Goal: Find contact information: Find contact information

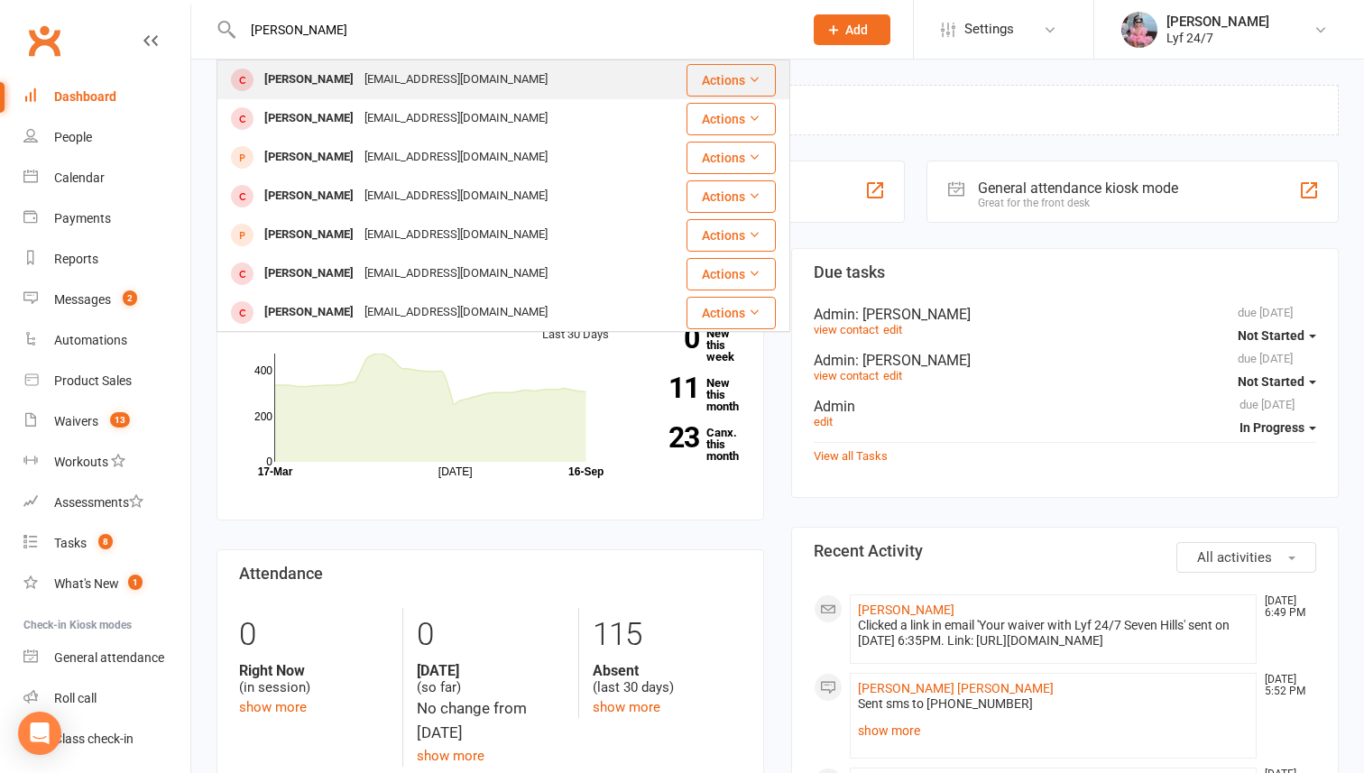
type input "[PERSON_NAME]"
click at [305, 76] on div "[PERSON_NAME]" at bounding box center [309, 80] width 100 height 26
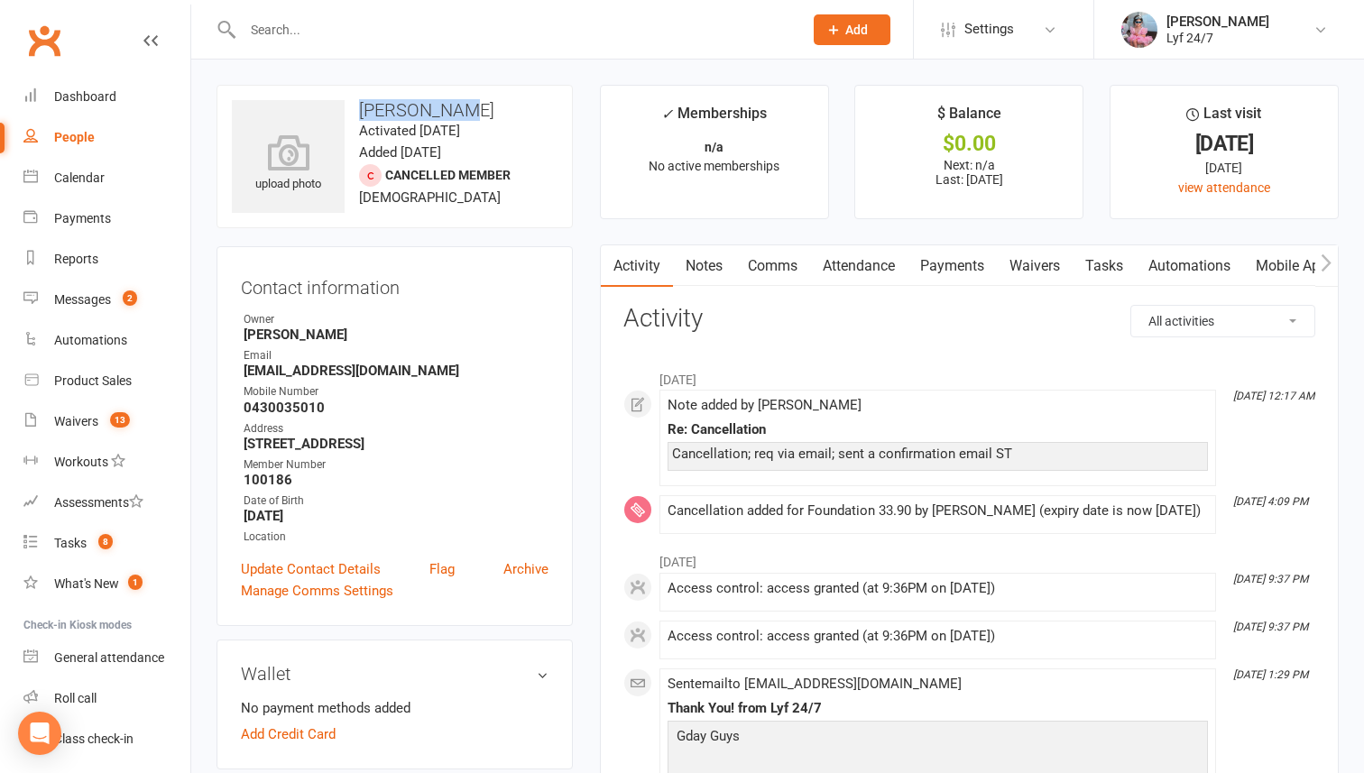
drag, startPoint x: 361, startPoint y: 102, endPoint x: 484, endPoint y: 104, distance: 123.6
click at [484, 104] on h3 "[PERSON_NAME]" at bounding box center [395, 110] width 326 height 20
copy h3 "[PERSON_NAME]"
click at [274, 401] on strong "0430035010" at bounding box center [396, 408] width 305 height 16
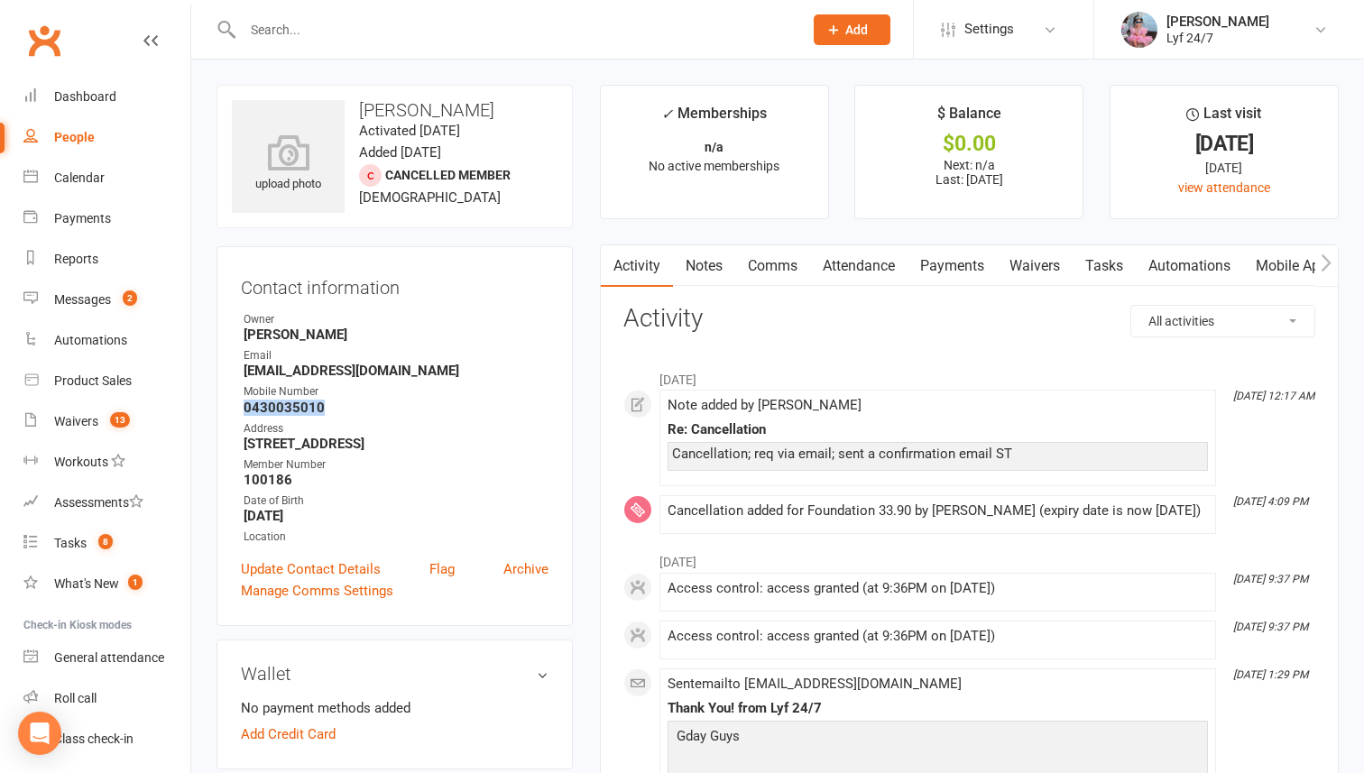
copy strong "0430035010"
